Goal: Transaction & Acquisition: Purchase product/service

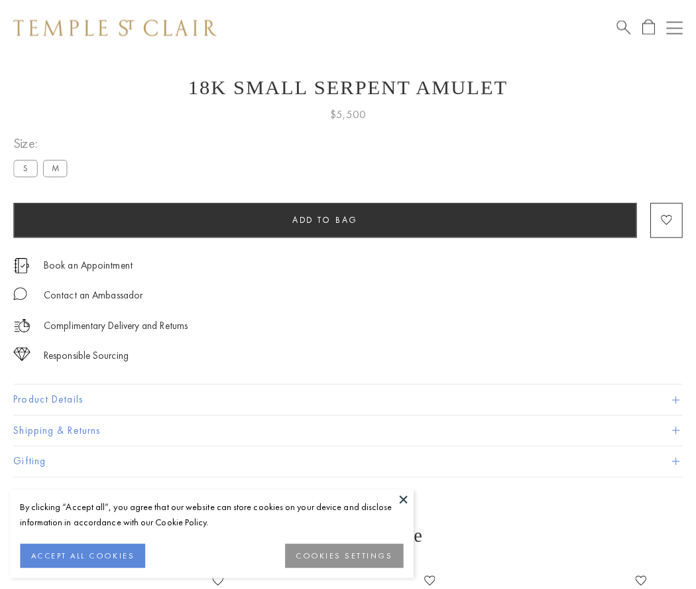
scroll to position [37, 0]
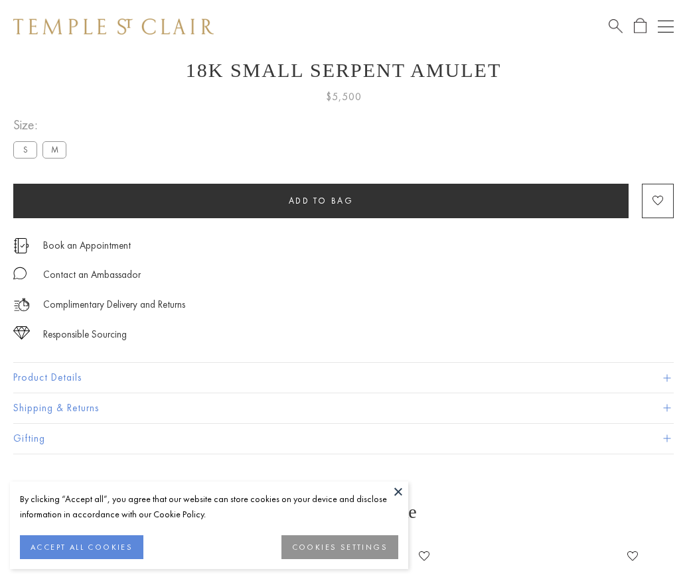
click at [320, 200] on span "Add to bag" at bounding box center [321, 200] width 65 height 11
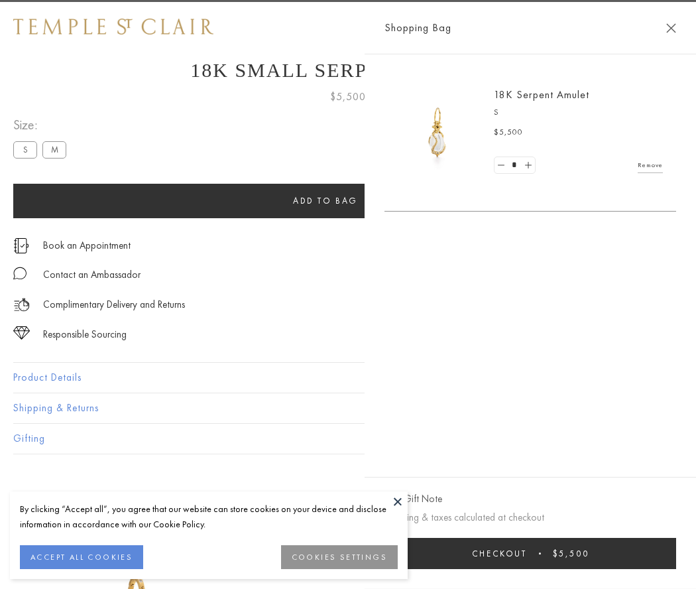
click at [539, 553] on button "Checkout $5,500" at bounding box center [531, 553] width 292 height 31
